Goal: Task Accomplishment & Management: Manage account settings

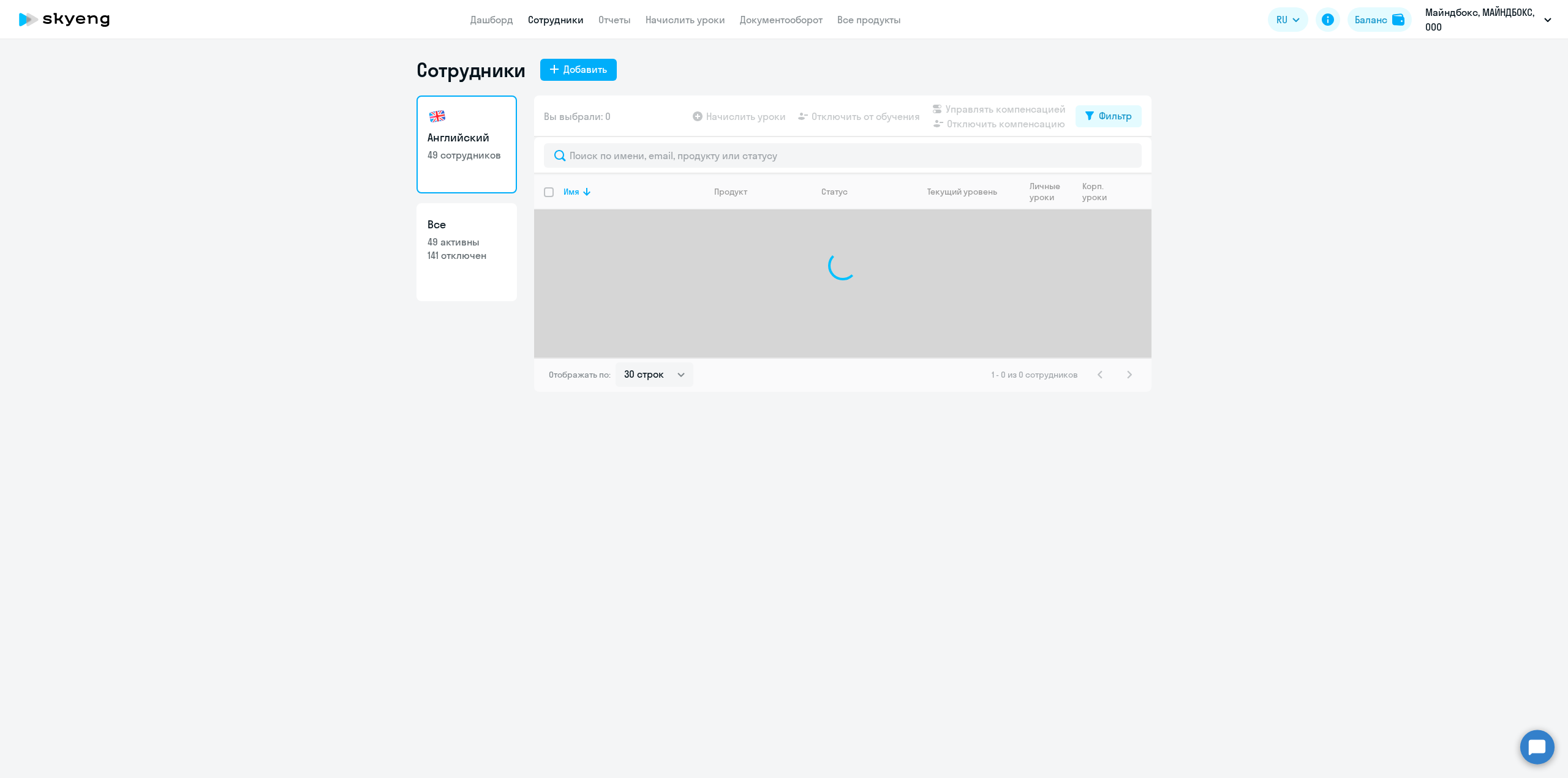
select select "30"
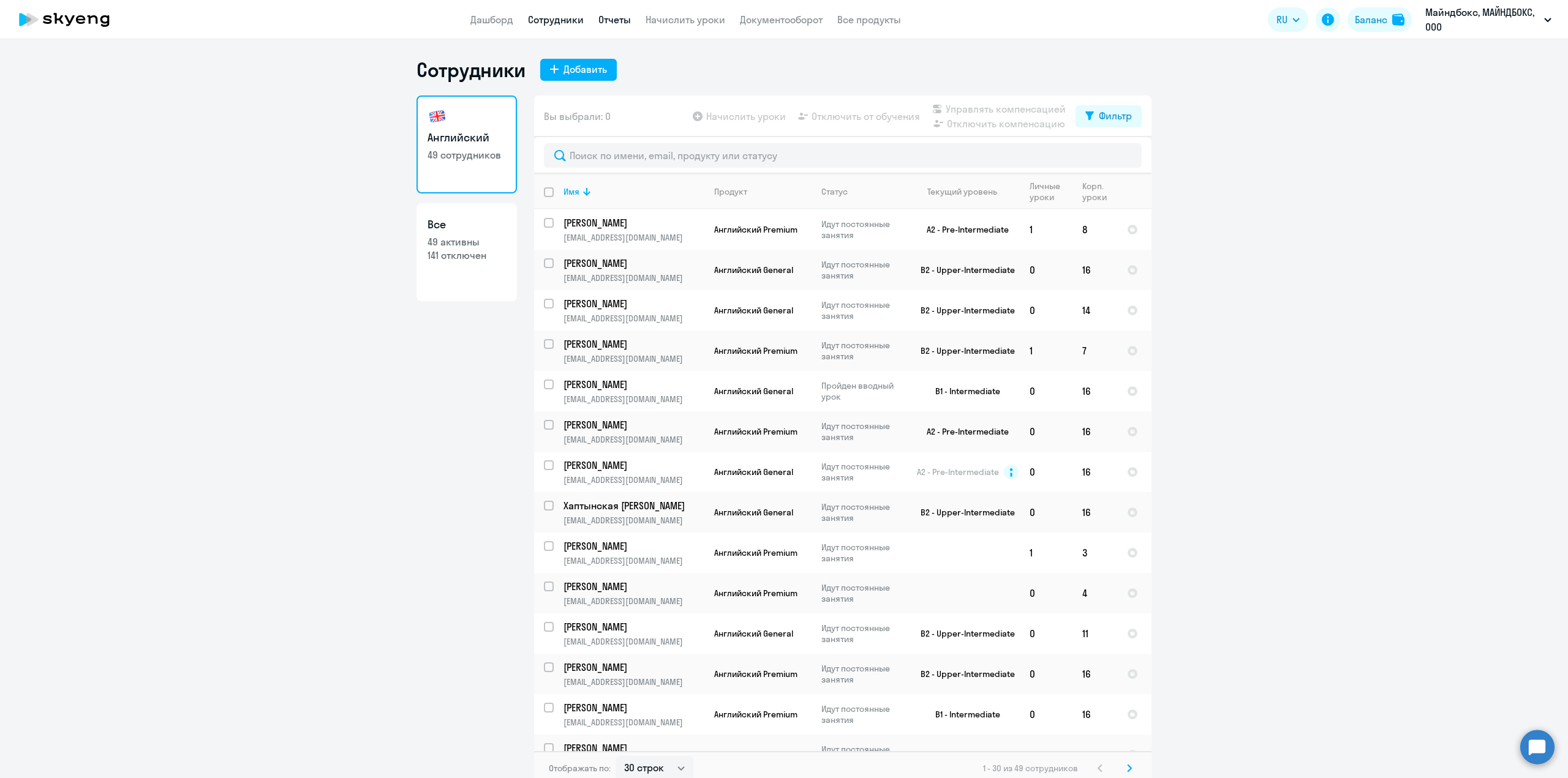
click at [614, 21] on link "Отчеты" at bounding box center [615, 20] width 32 height 12
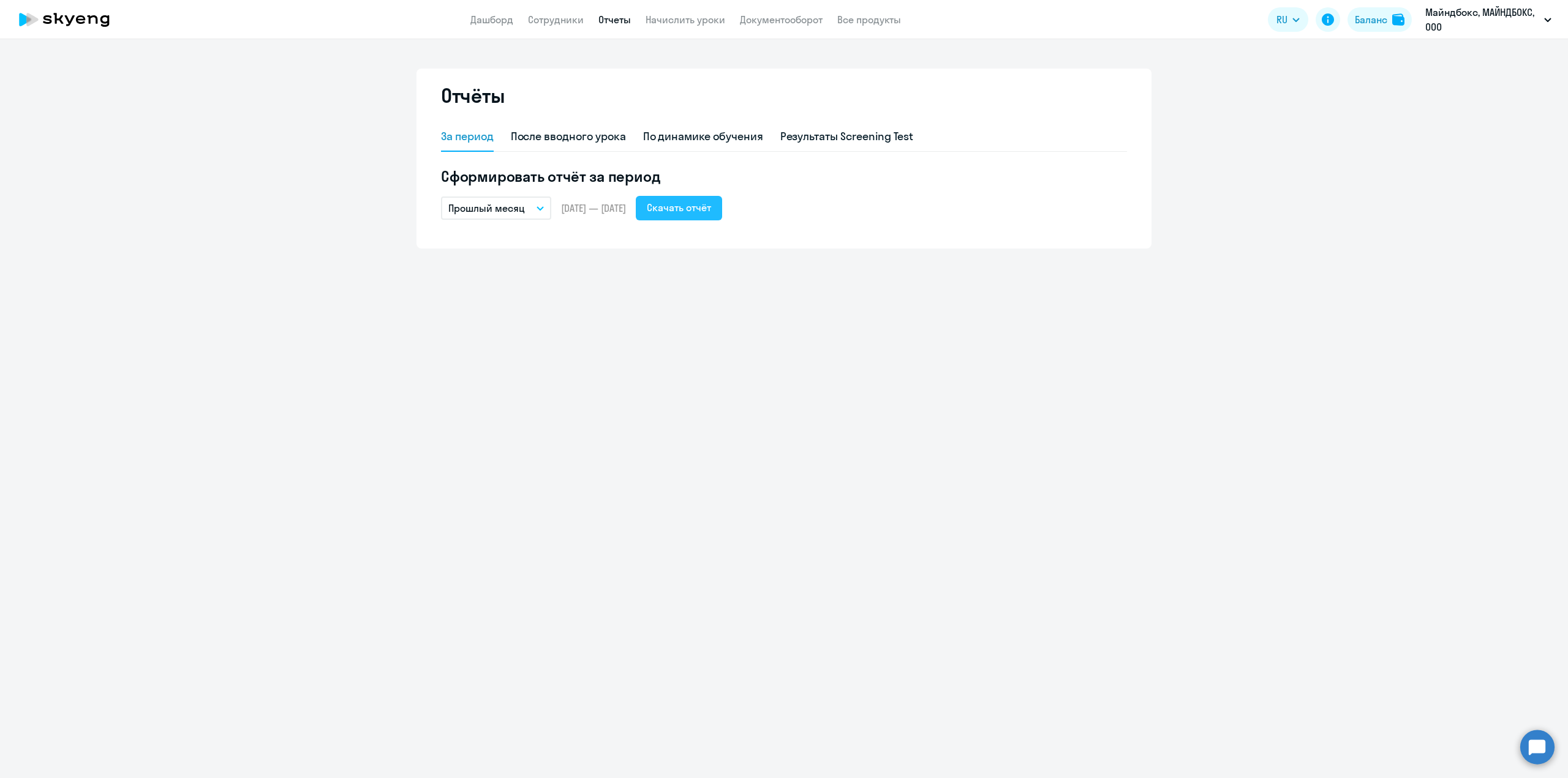
click at [711, 207] on div "Скачать отчёт" at bounding box center [679, 208] width 65 height 15
click at [508, 208] on p "Прошлый месяц" at bounding box center [486, 208] width 76 height 15
click at [480, 250] on li "Текущий месяц" at bounding box center [505, 242] width 129 height 30
click at [711, 206] on div "Скачать отчёт" at bounding box center [679, 208] width 65 height 15
click at [579, 26] on app-menu-item-link "Сотрудники" at bounding box center [556, 20] width 56 height 16
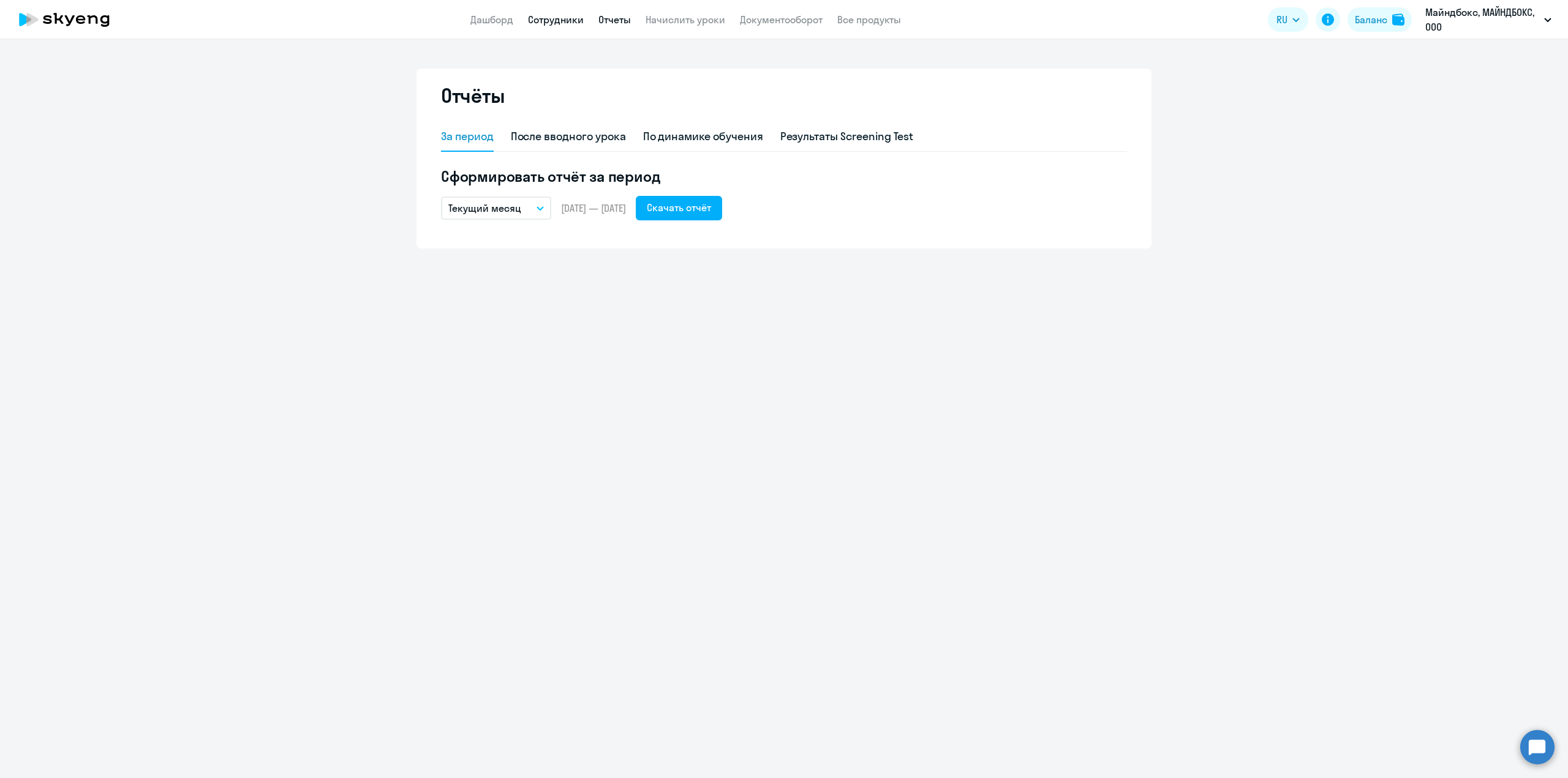
click at [581, 23] on link "Сотрудники" at bounding box center [556, 20] width 56 height 12
select select "30"
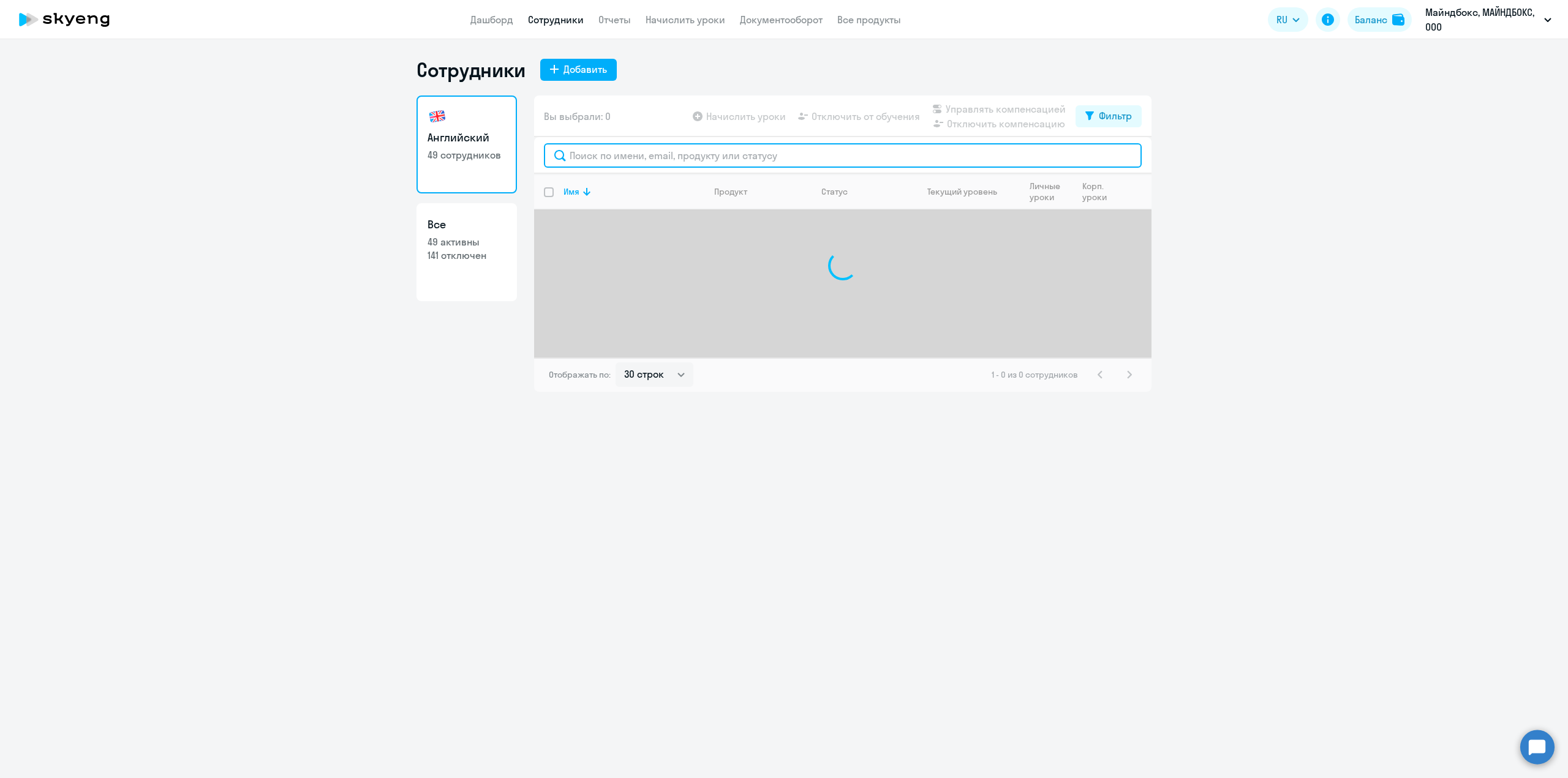
click at [616, 151] on input "text" at bounding box center [842, 155] width 598 height 24
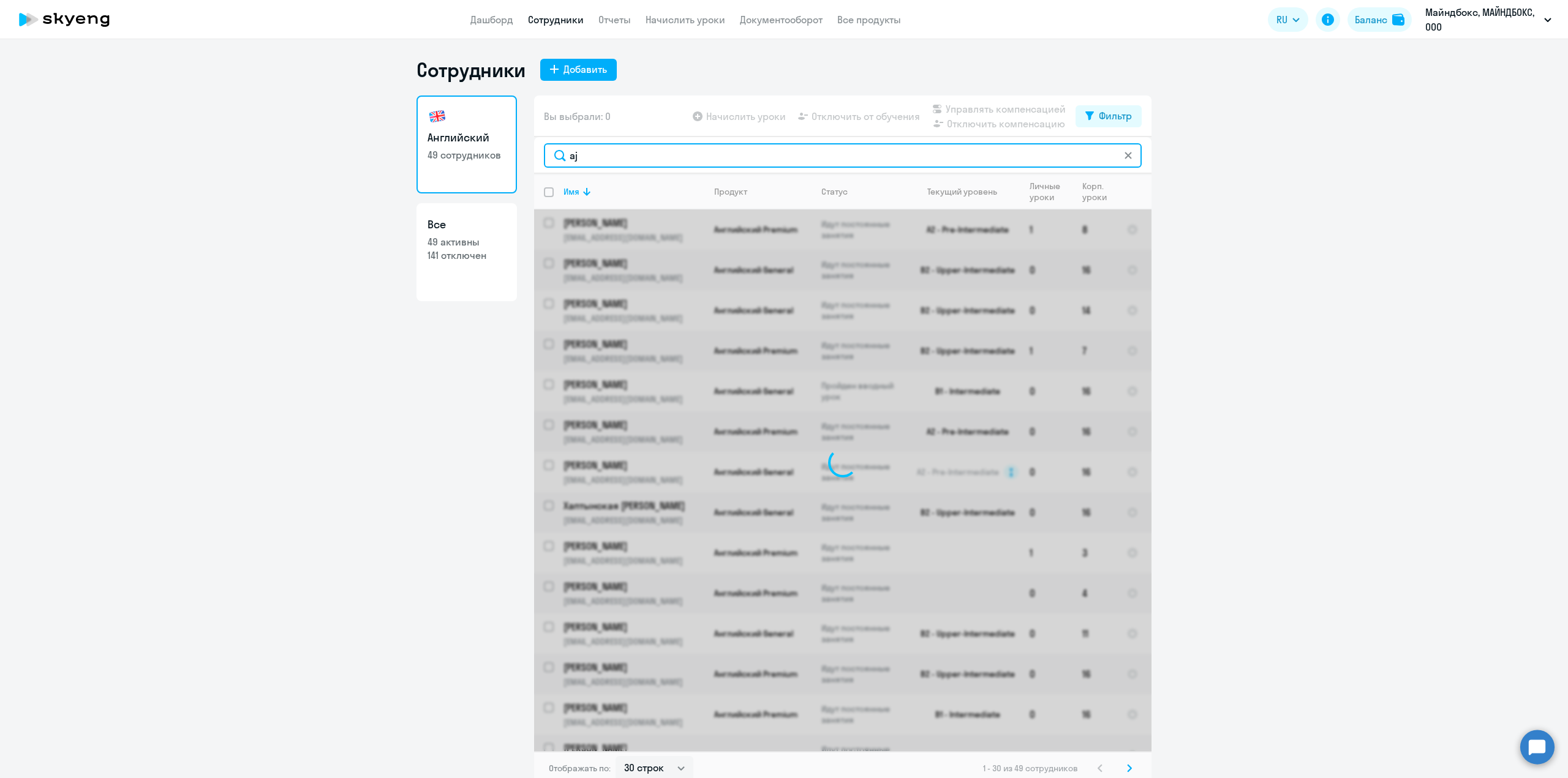
type input "a"
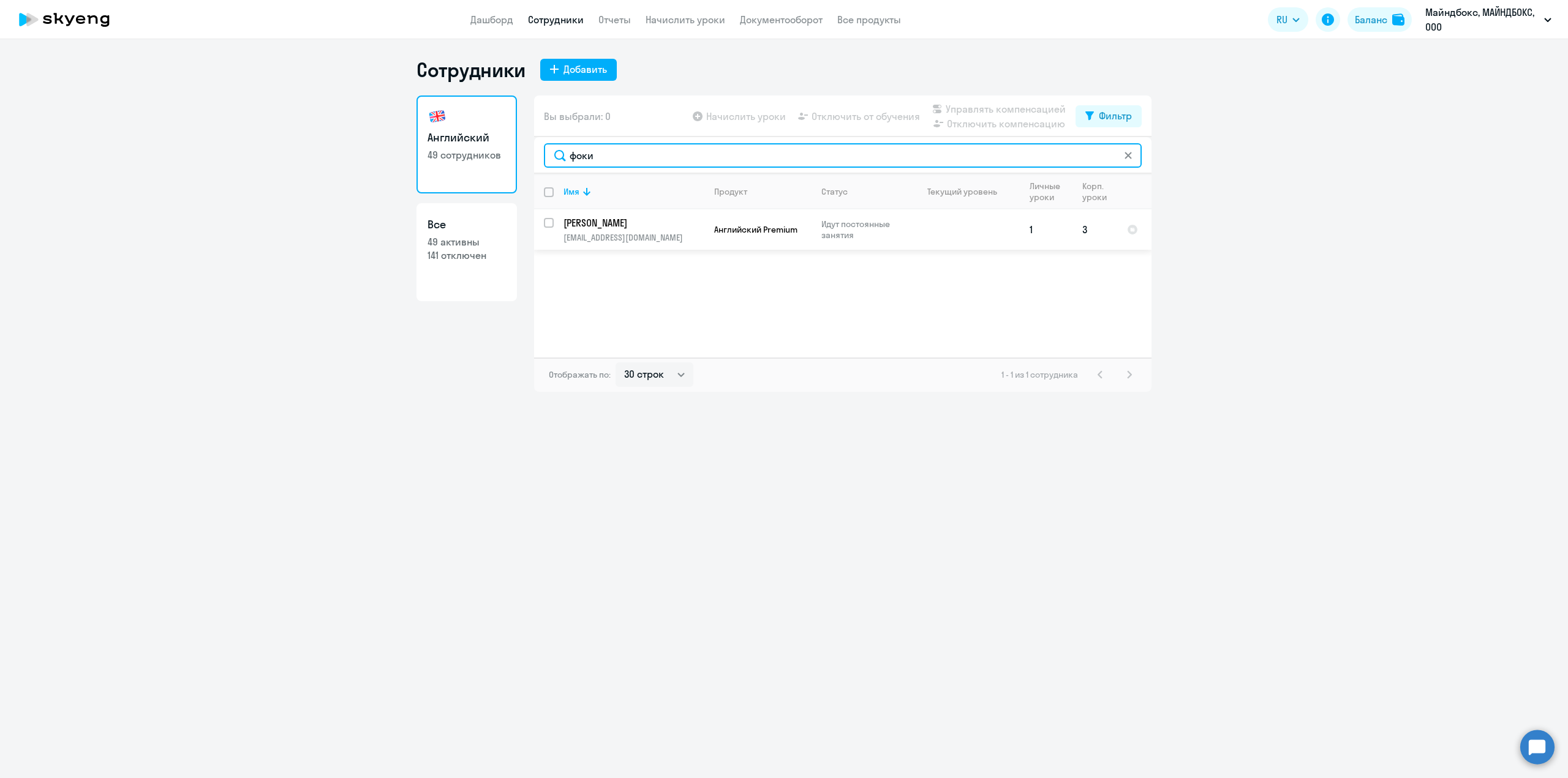
type input "фоки"
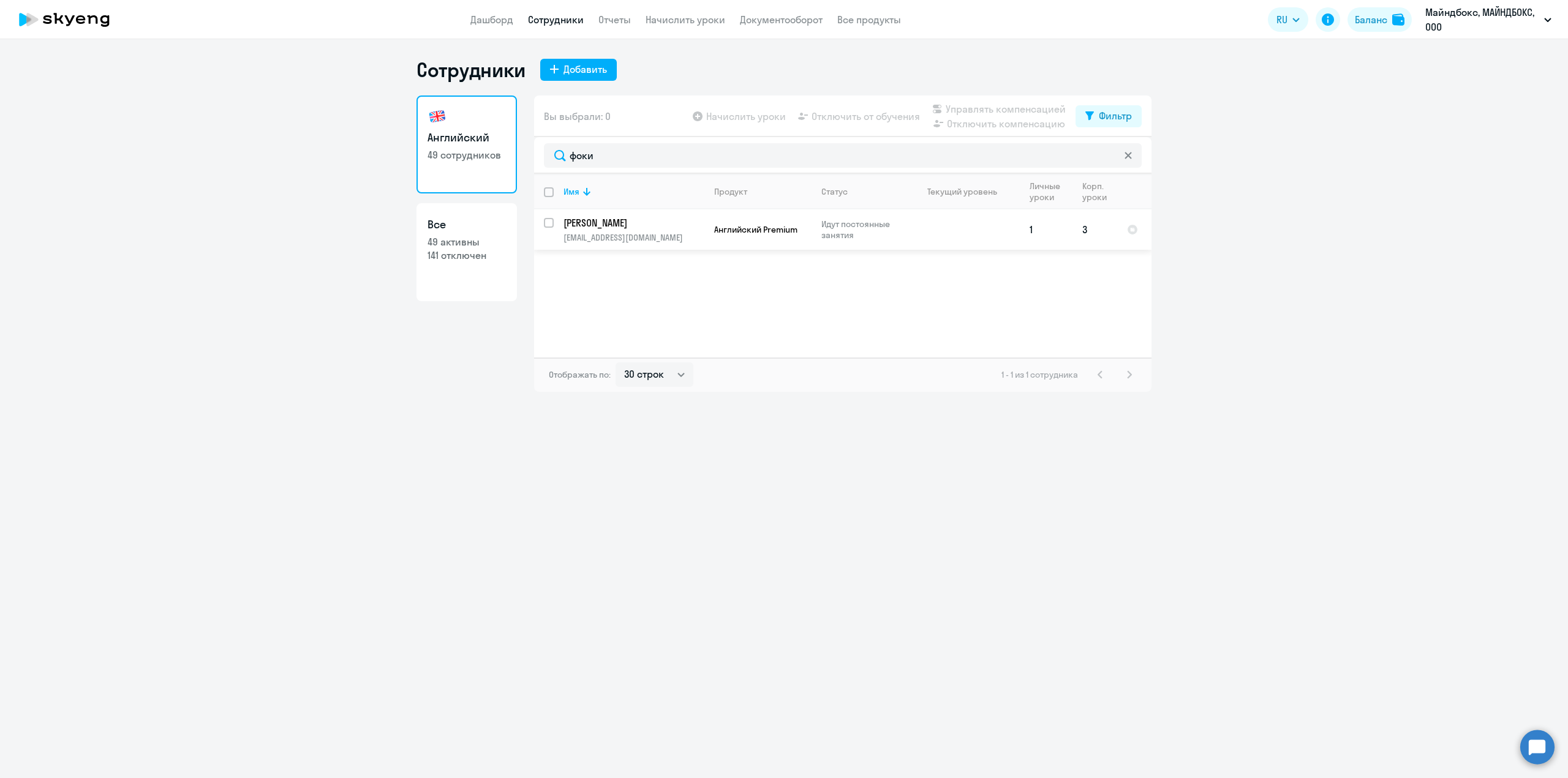
click at [549, 227] on input "select row 41646255" at bounding box center [556, 230] width 24 height 24
checkbox input "true"
click at [863, 120] on span "Отключить от обучения" at bounding box center [865, 117] width 109 height 15
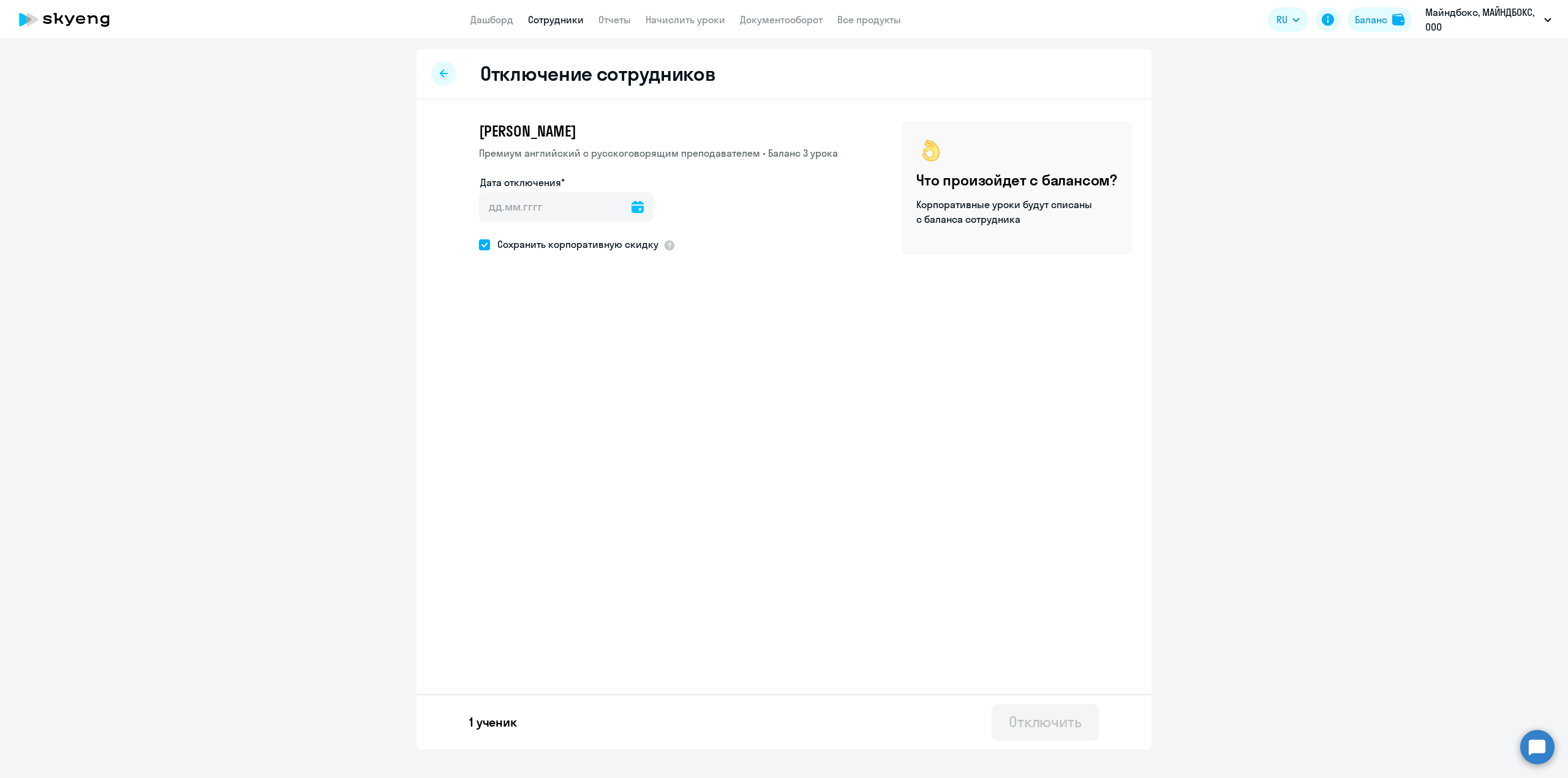
click at [633, 207] on icon at bounding box center [638, 207] width 12 height 12
click at [596, 319] on span "3" at bounding box center [594, 322] width 22 height 22
type input "[DATE]"
click at [479, 246] on span at bounding box center [485, 245] width 11 height 11
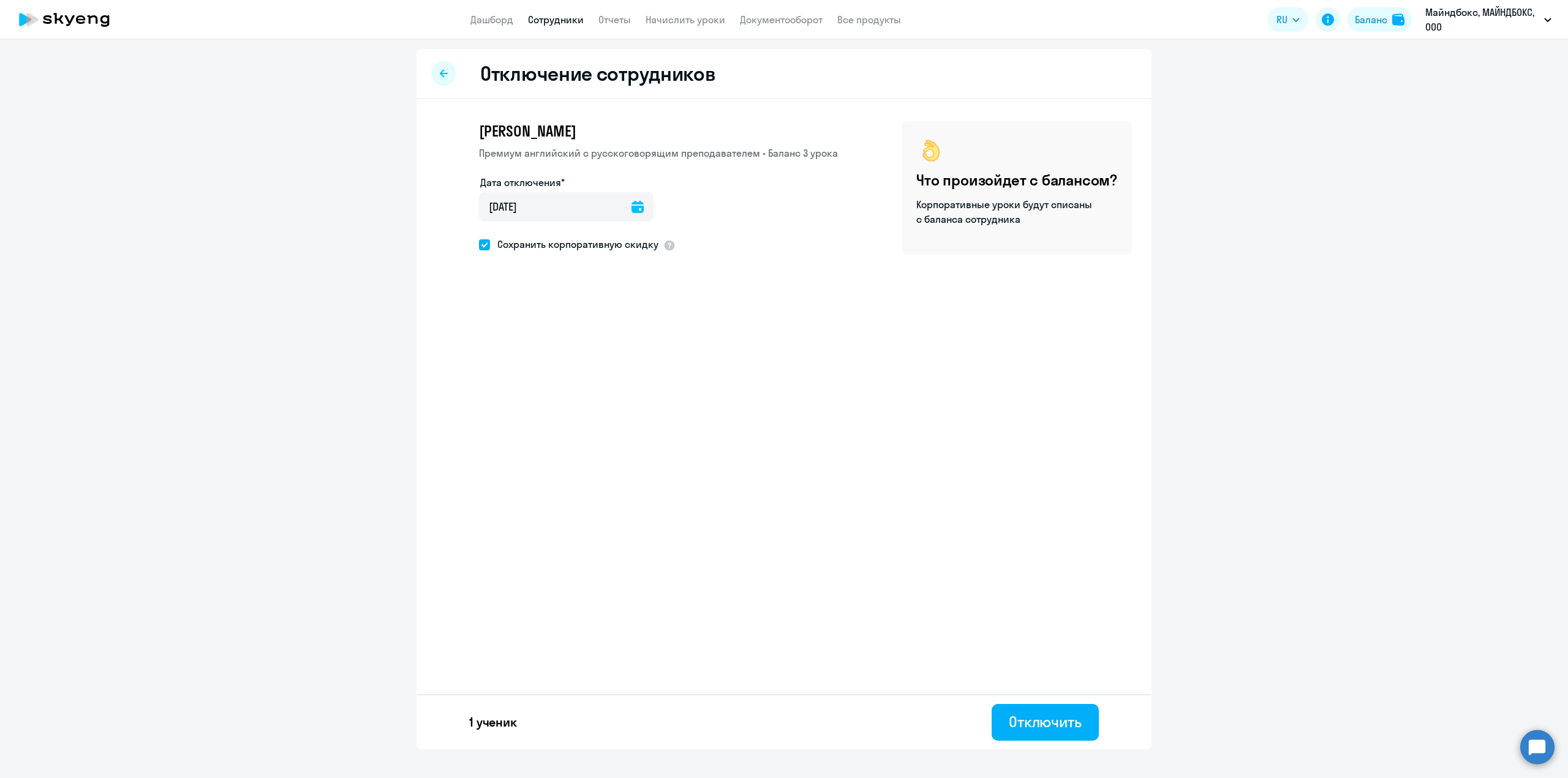
click at [479, 245] on input "Сохранить корпоративную скидку" at bounding box center [479, 244] width 1 height 1
checkbox input "false"
click at [1055, 718] on div "Отключить" at bounding box center [1045, 722] width 73 height 20
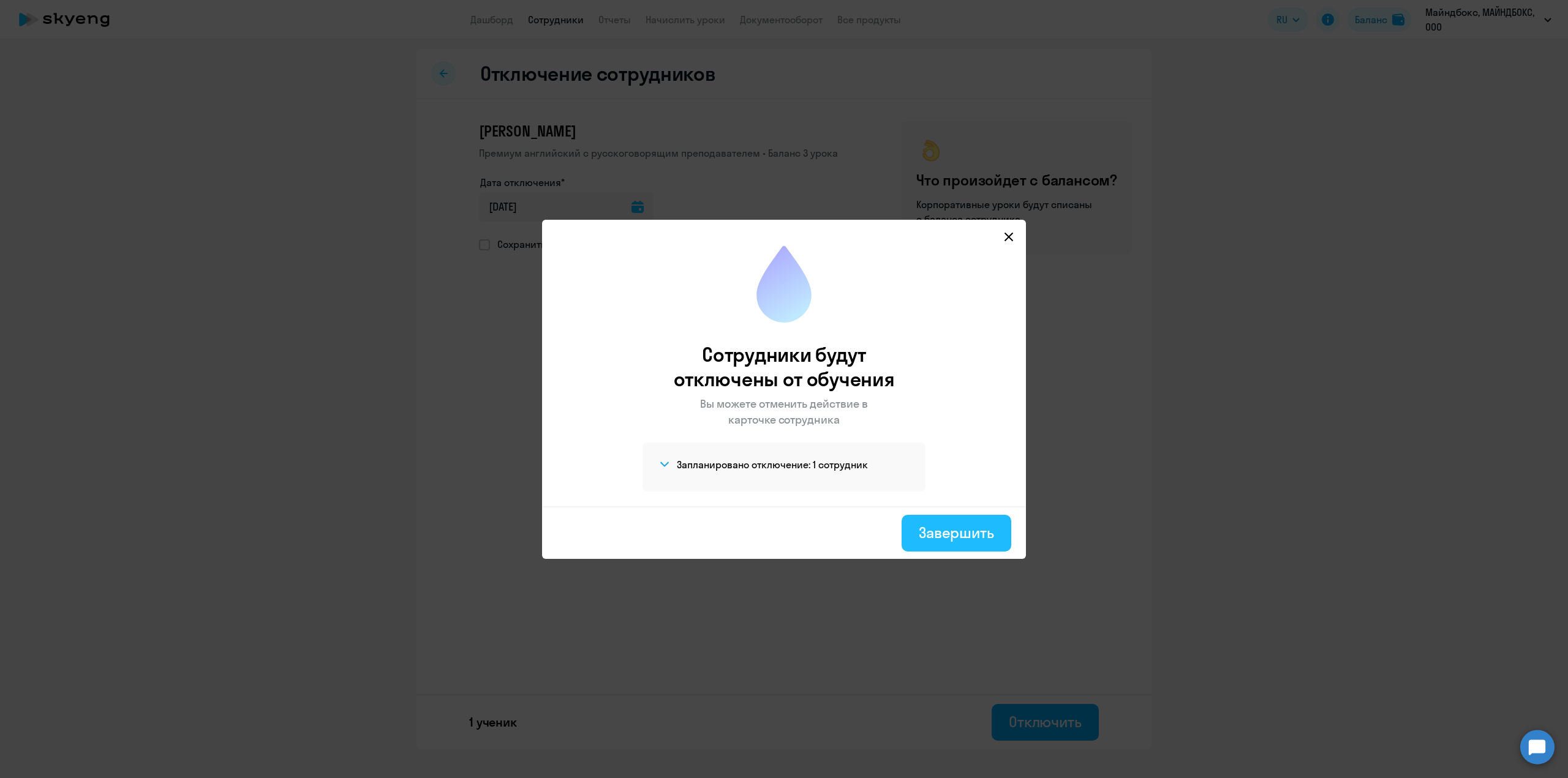
click at [957, 538] on div "Завершить" at bounding box center [956, 533] width 75 height 20
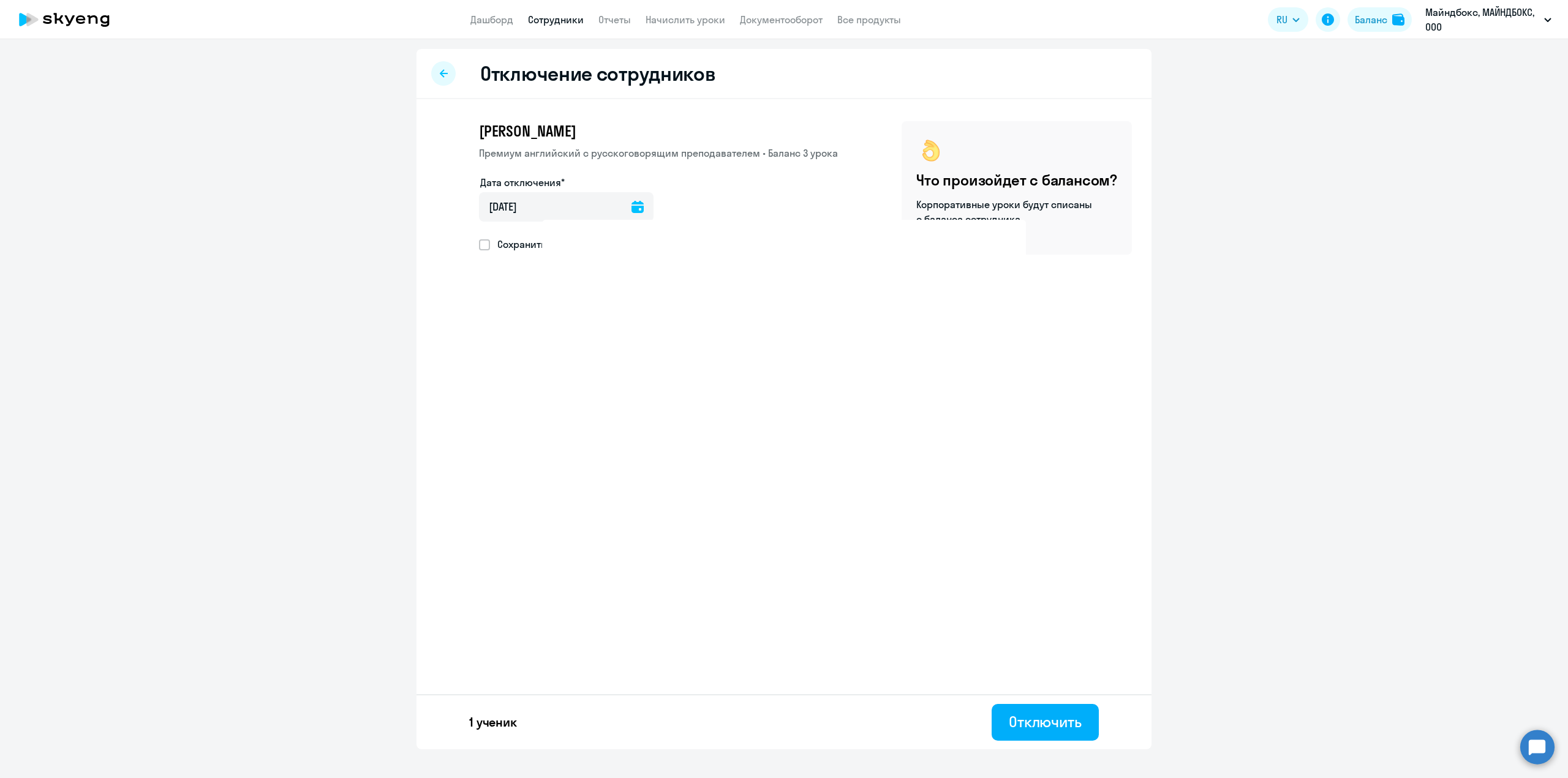
select select "30"
